Goal: Information Seeking & Learning: Learn about a topic

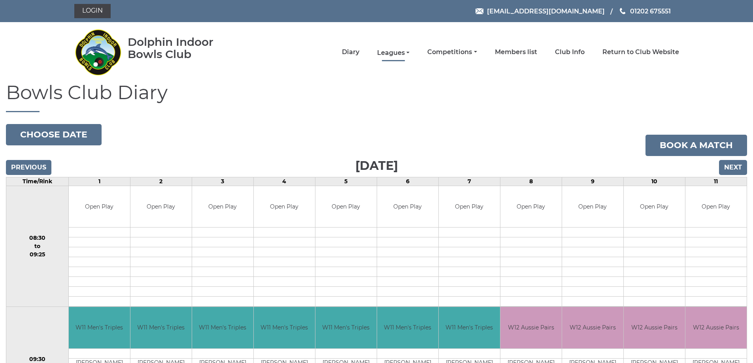
click at [391, 52] on link "Leagues" at bounding box center [393, 53] width 32 height 9
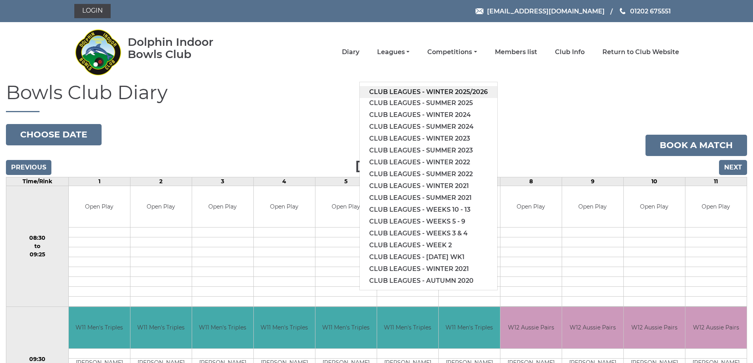
click at [440, 91] on link "Club leagues - Winter 2025/2026" at bounding box center [427, 92] width 137 height 12
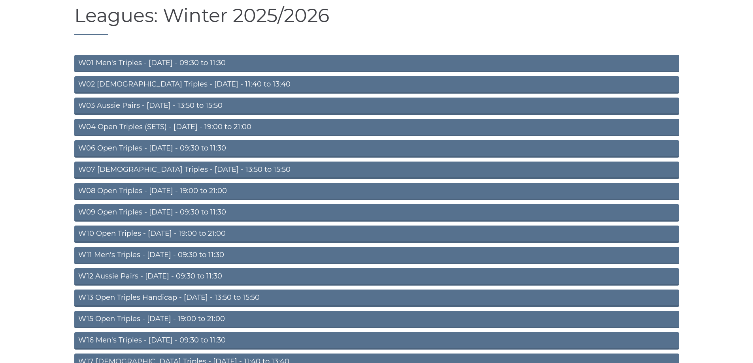
scroll to position [79, 0]
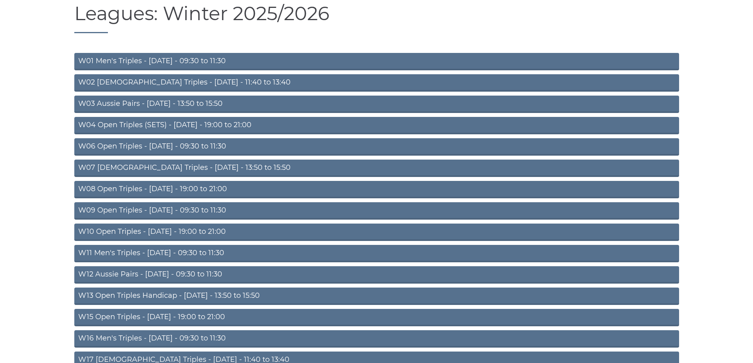
click at [198, 187] on link "W08 Open Triples - Tuesday - 19:00 to 21:00" at bounding box center [376, 189] width 604 height 17
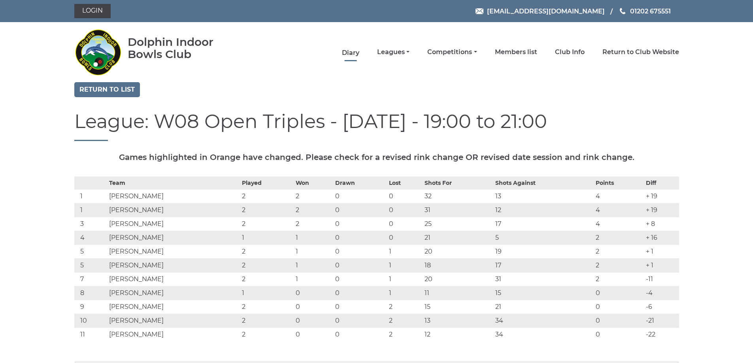
click at [350, 53] on link "Diary" at bounding box center [350, 53] width 17 height 9
